Goal: Transaction & Acquisition: Purchase product/service

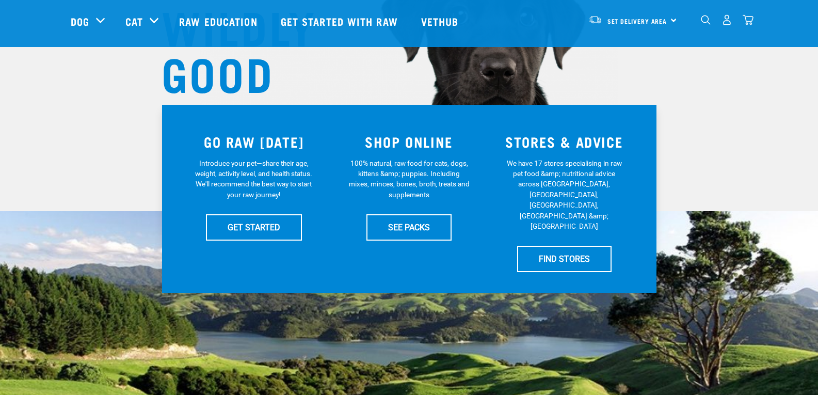
scroll to position [155, 0]
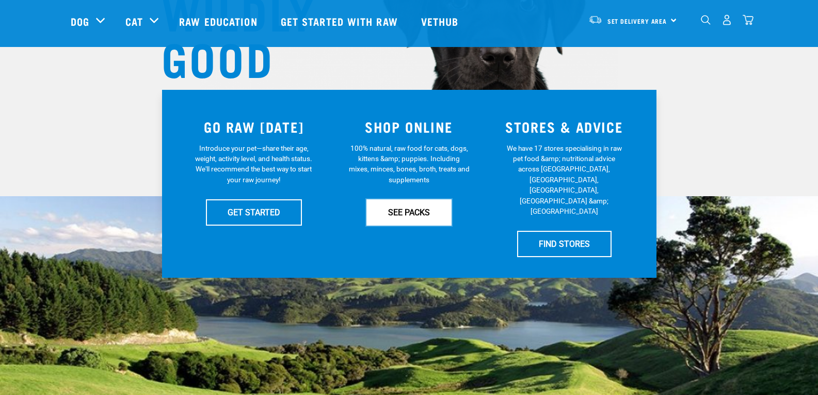
click at [425, 213] on link "SEE PACKS" at bounding box center [409, 212] width 85 height 26
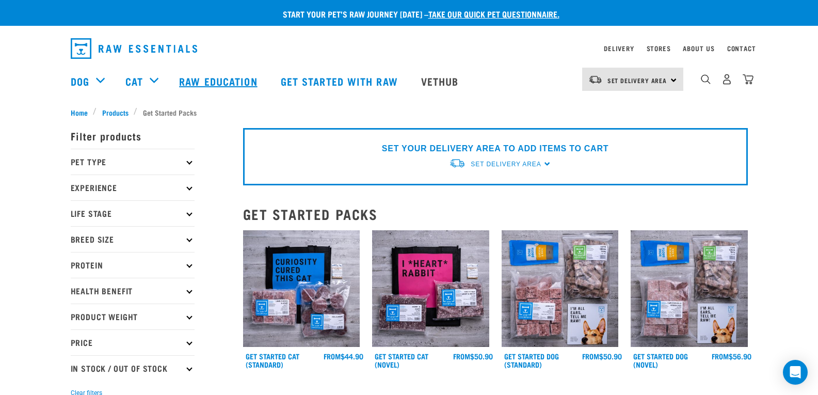
click at [213, 83] on link "Raw Education" at bounding box center [219, 80] width 101 height 41
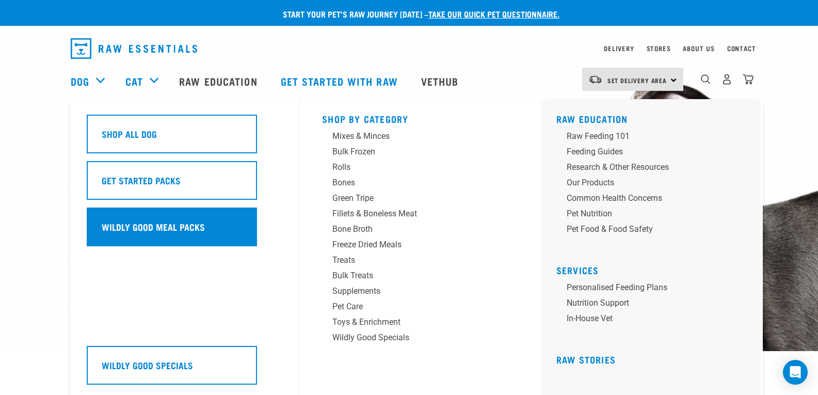
click at [155, 225] on h5 "Wildly Good Meal Packs" at bounding box center [153, 226] width 103 height 13
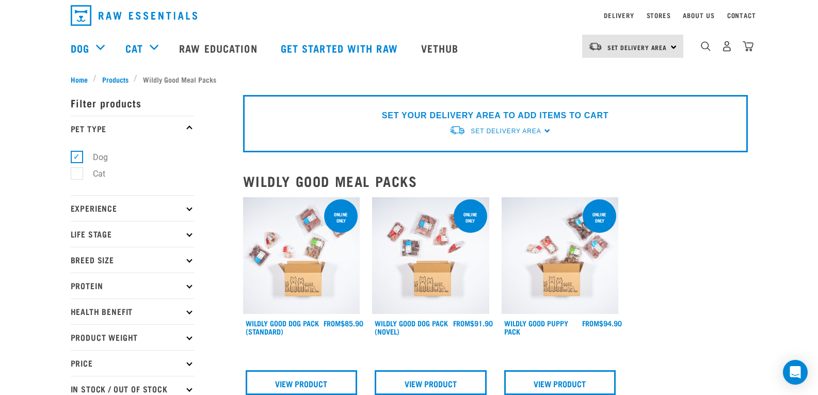
scroll to position [52, 0]
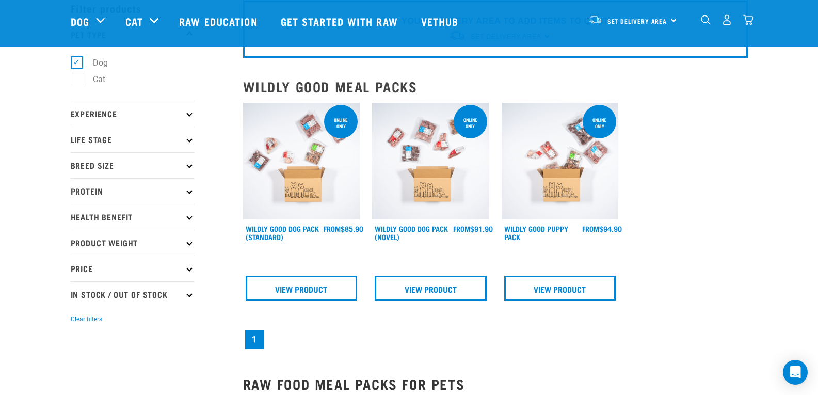
click at [440, 170] on img at bounding box center [430, 161] width 117 height 117
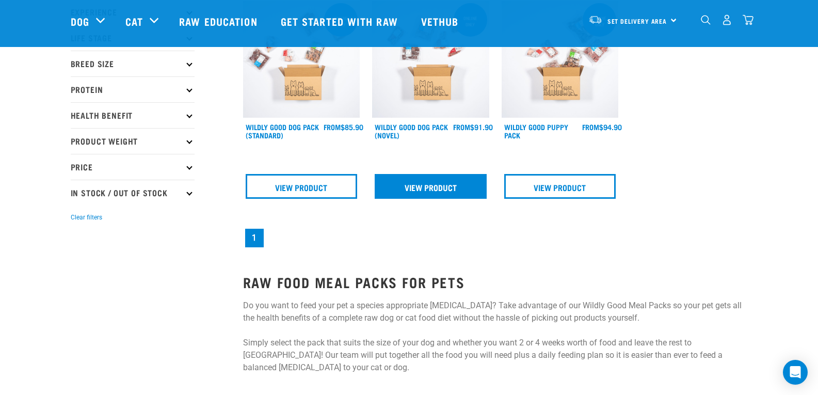
scroll to position [155, 0]
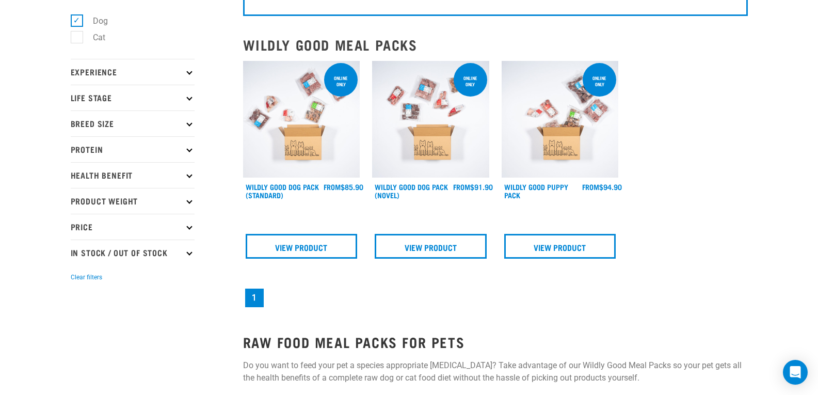
click at [295, 136] on img at bounding box center [301, 119] width 117 height 117
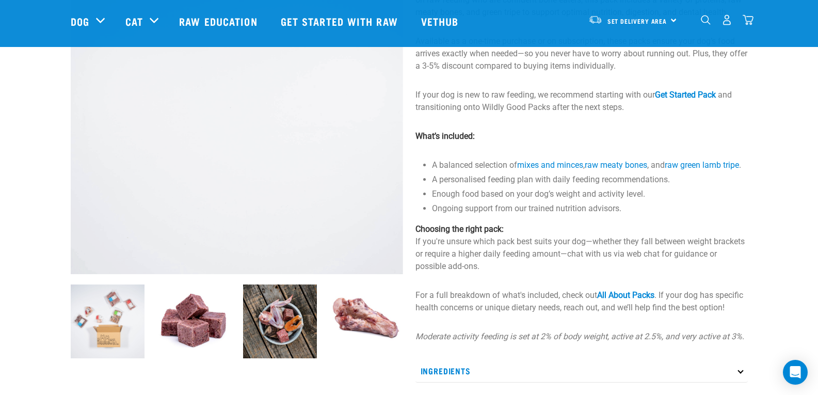
scroll to position [207, 0]
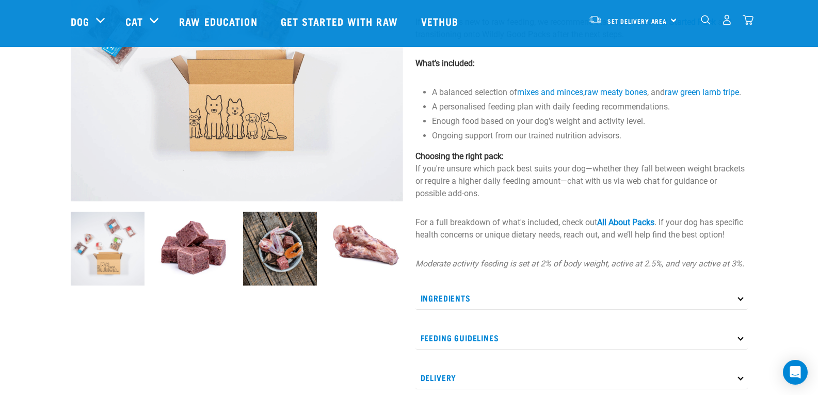
click at [741, 299] on p "Ingredients" at bounding box center [582, 298] width 332 height 23
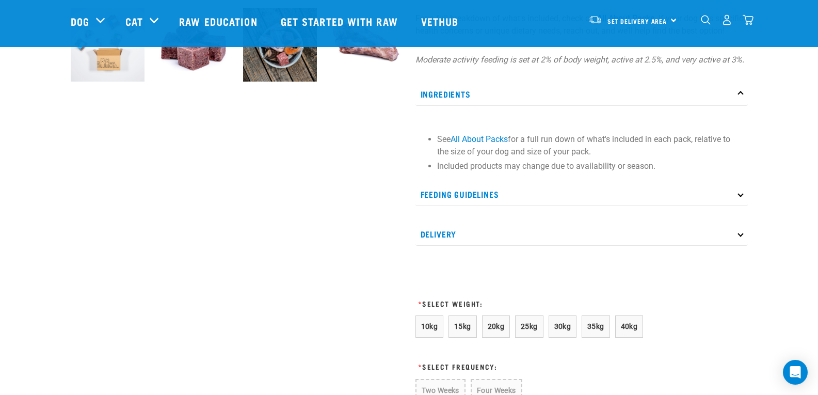
scroll to position [413, 0]
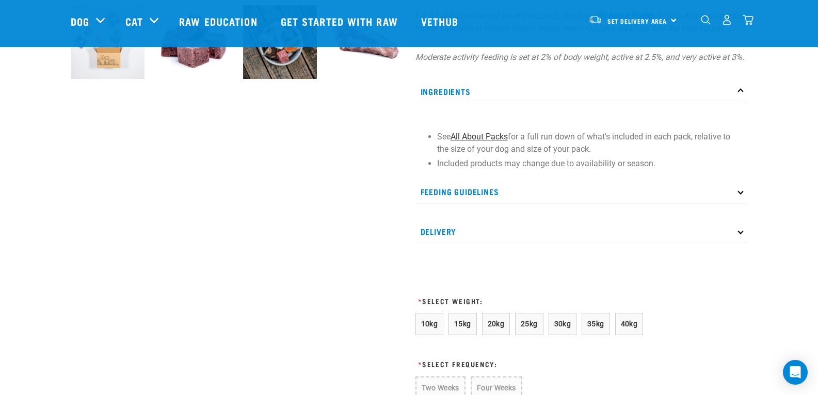
click at [478, 141] on link "All About Packs" at bounding box center [479, 137] width 57 height 10
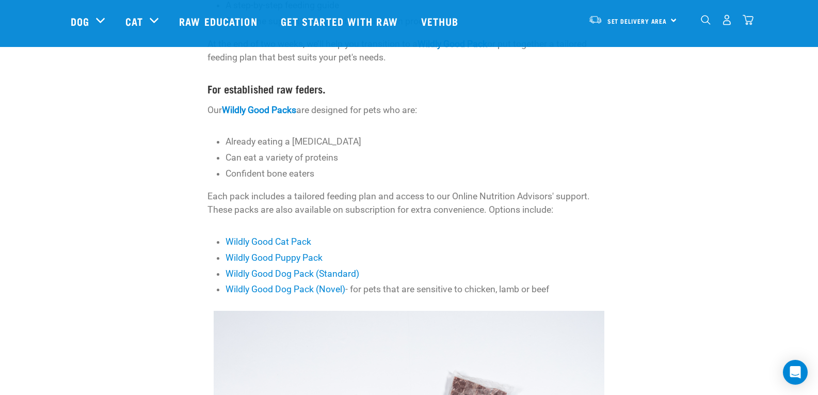
scroll to position [310, 0]
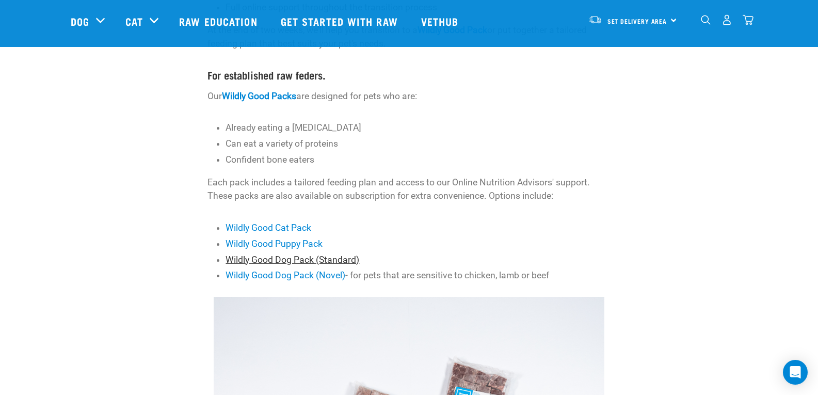
click at [342, 257] on link "Wildly Good Dog Pack (Standard)" at bounding box center [293, 260] width 134 height 10
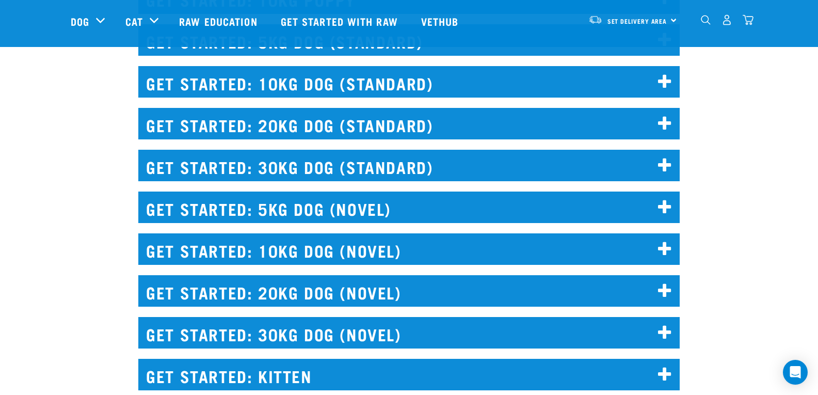
scroll to position [1251, 0]
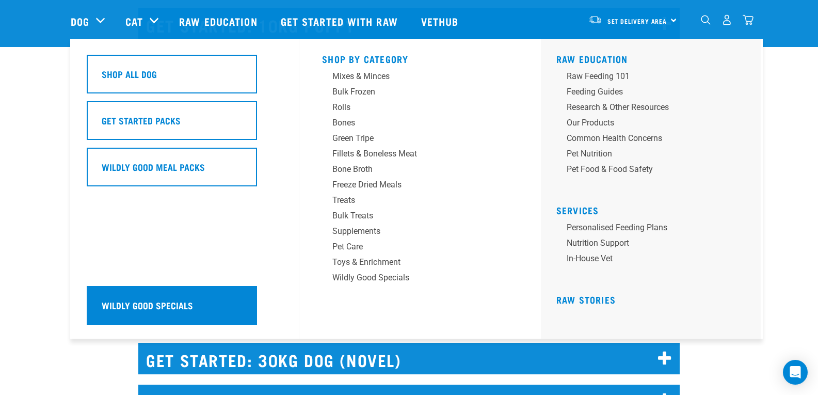
click at [148, 306] on h5 "Wildly Good Specials" at bounding box center [147, 304] width 91 height 13
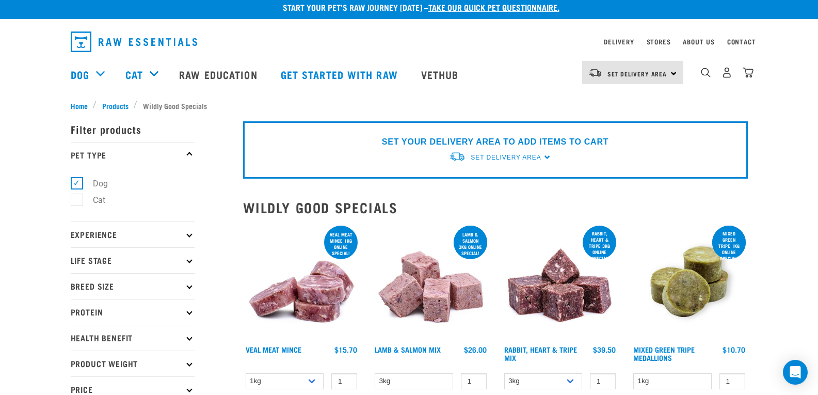
scroll to position [52, 0]
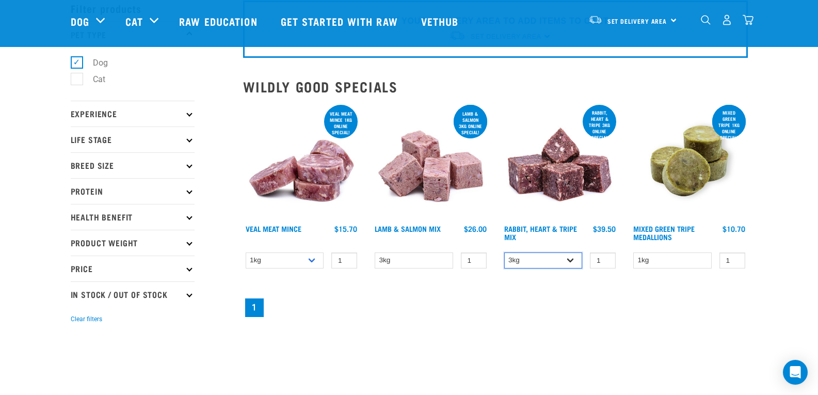
click at [570, 260] on select "3kg 1kg" at bounding box center [543, 260] width 78 height 16
click at [504, 252] on select "3kg 1kg" at bounding box center [543, 260] width 78 height 16
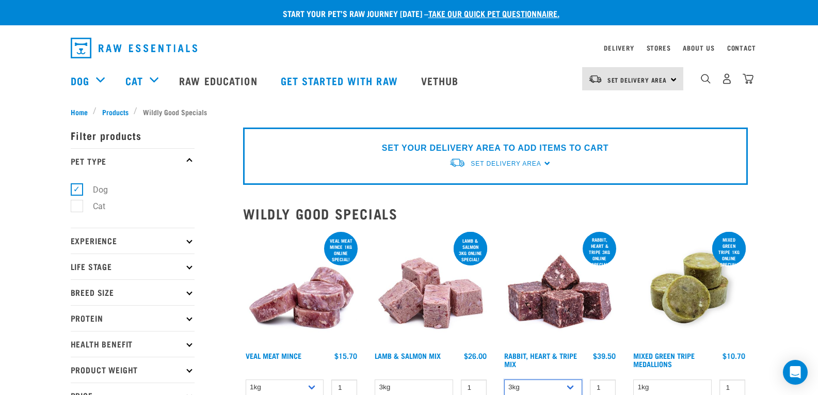
scroll to position [0, 0]
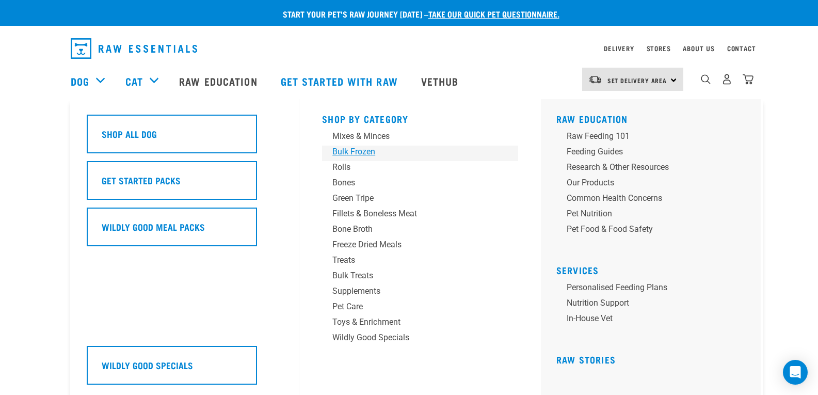
click at [360, 154] on div "Bulk Frozen" at bounding box center [412, 152] width 161 height 12
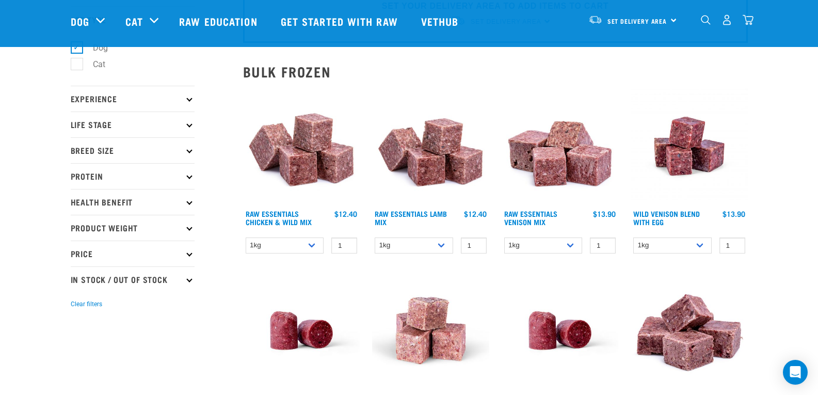
scroll to position [103, 0]
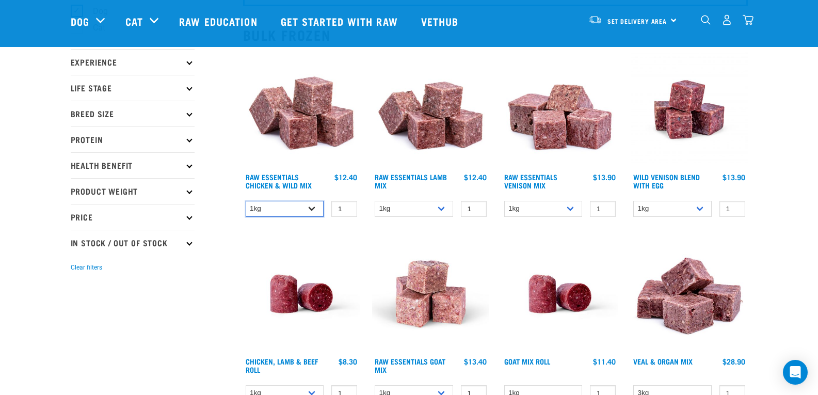
click at [309, 208] on select "1kg 3kg Bulk (10kg)" at bounding box center [285, 209] width 78 height 16
select select "14881"
click at [246, 201] on select "1kg 3kg Bulk (10kg)" at bounding box center [285, 209] width 78 height 16
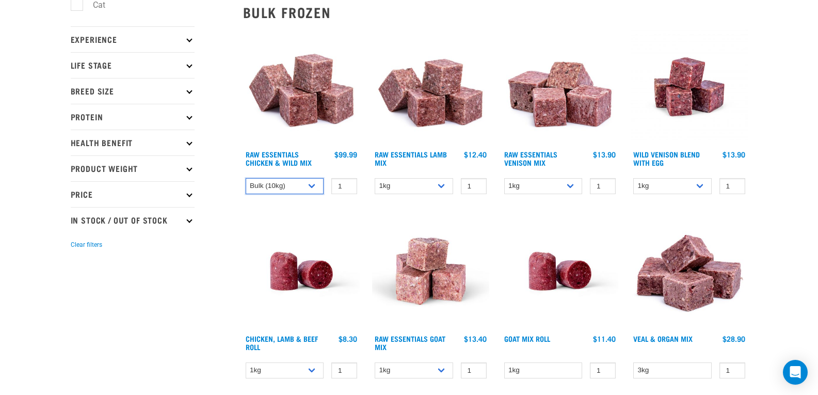
scroll to position [0, 0]
